Goal: Navigation & Orientation: Find specific page/section

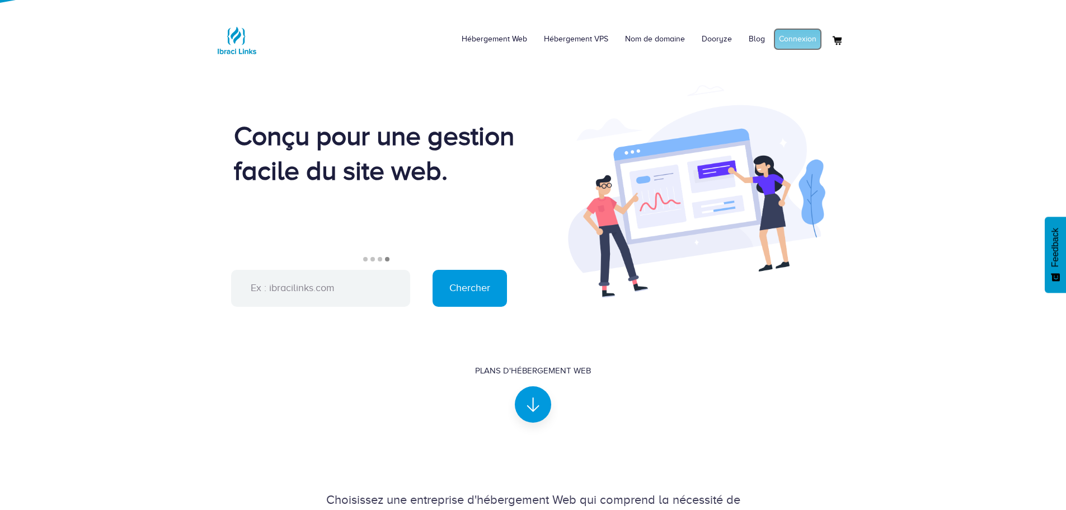
click at [803, 43] on link "Connexion" at bounding box center [798, 39] width 49 height 22
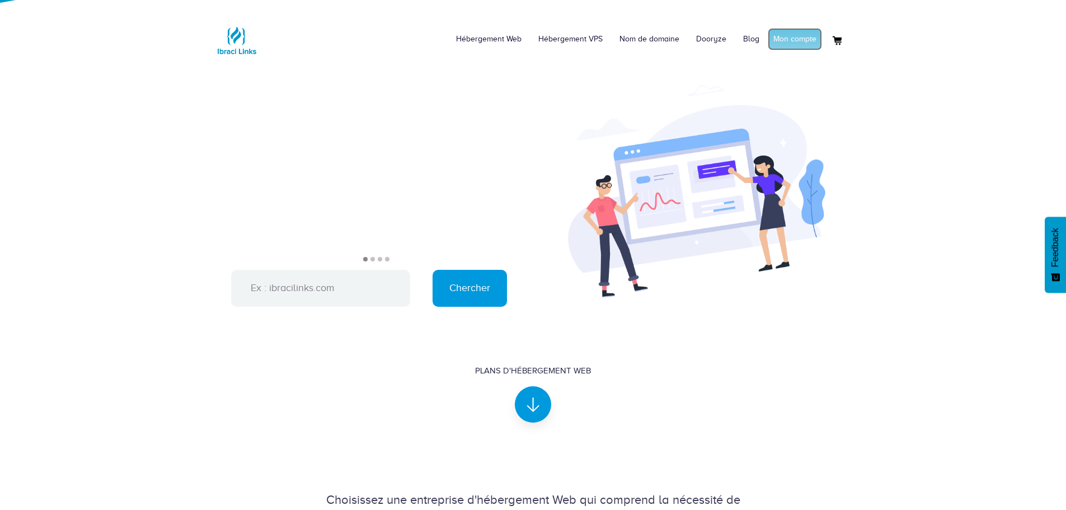
click at [789, 40] on link "Mon compte" at bounding box center [795, 39] width 54 height 22
click at [792, 30] on link "Connexion" at bounding box center [798, 39] width 49 height 22
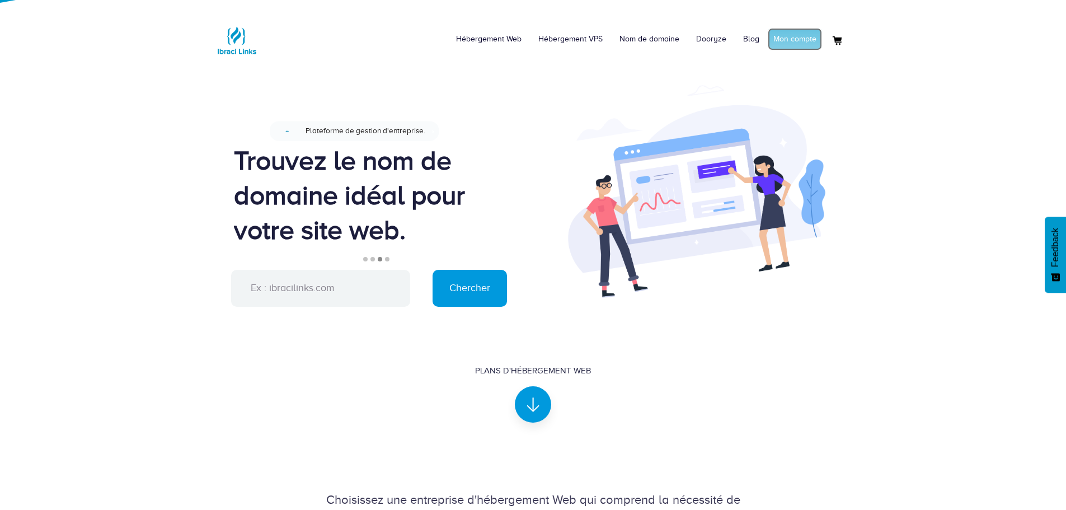
click at [791, 34] on link "Mon compte" at bounding box center [795, 39] width 54 height 22
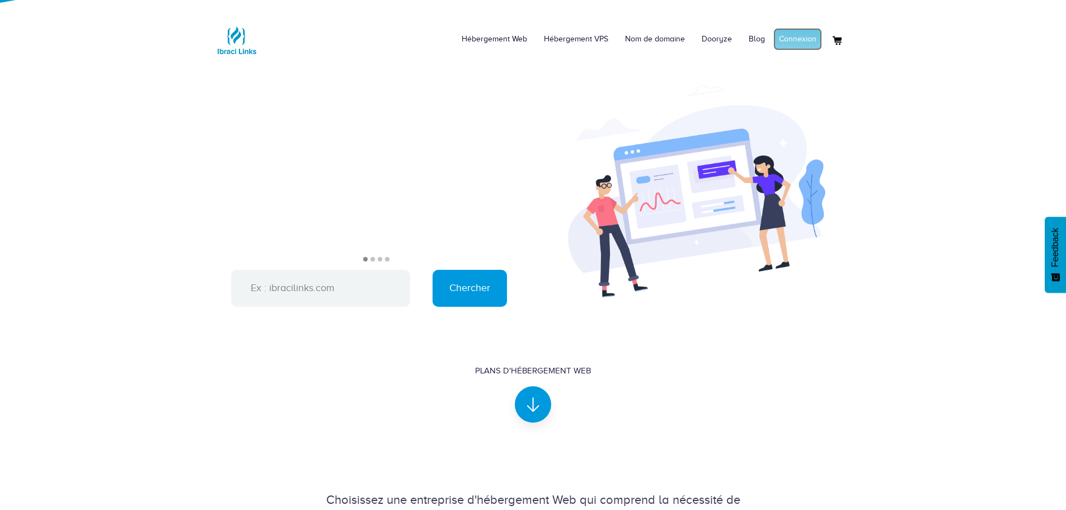
click at [807, 40] on link "Connexion" at bounding box center [798, 39] width 49 height 22
click at [801, 38] on link "Mon compte" at bounding box center [795, 39] width 54 height 22
